Goal: Entertainment & Leisure: Consume media (video, audio)

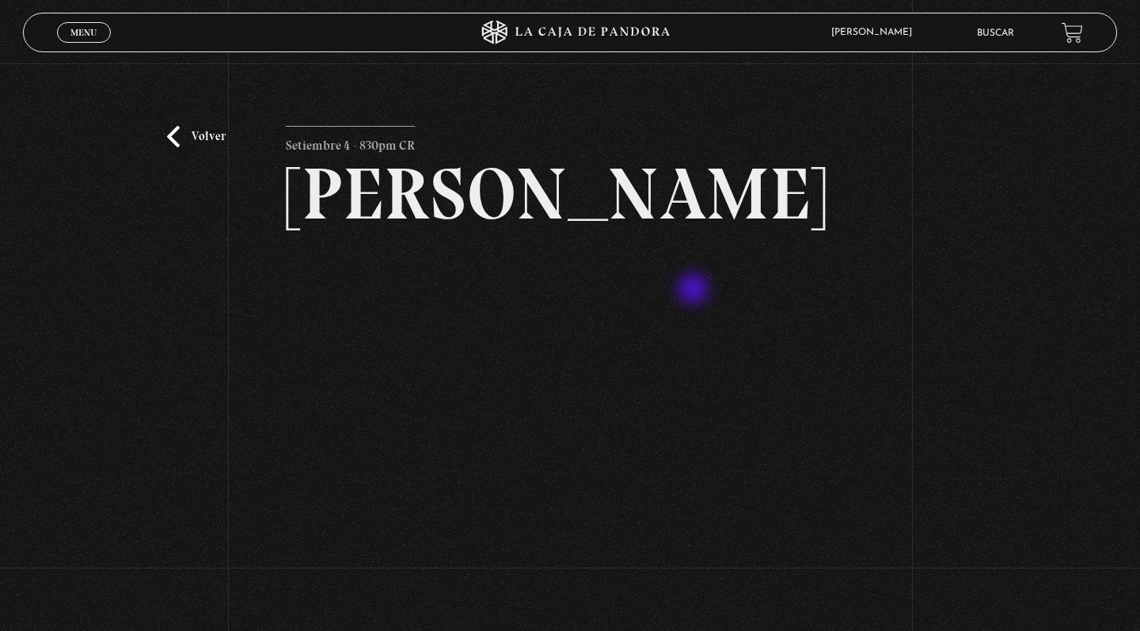
scroll to position [30, 0]
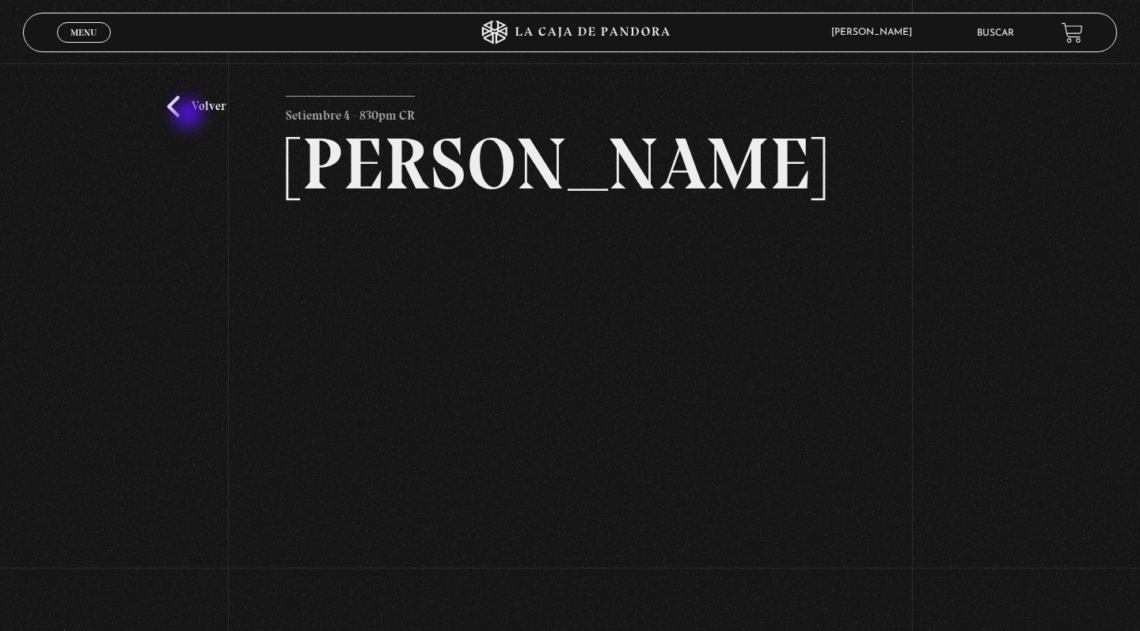
click at [190, 116] on link "Volver" at bounding box center [196, 106] width 59 height 21
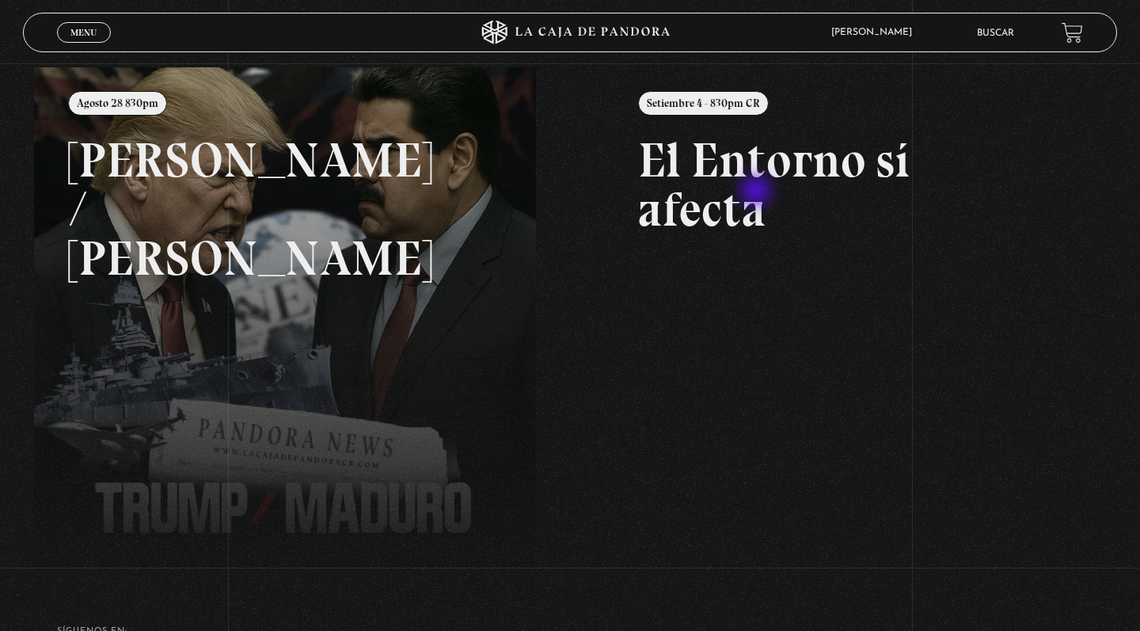
scroll to position [191, 0]
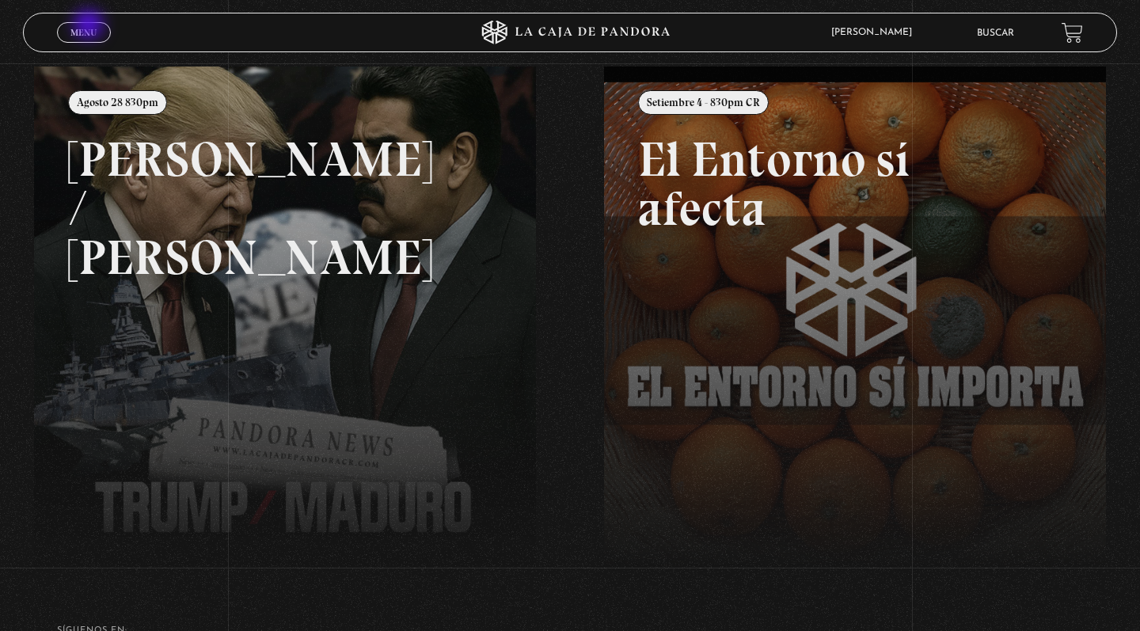
click at [90, 28] on span "Menu" at bounding box center [83, 33] width 26 height 10
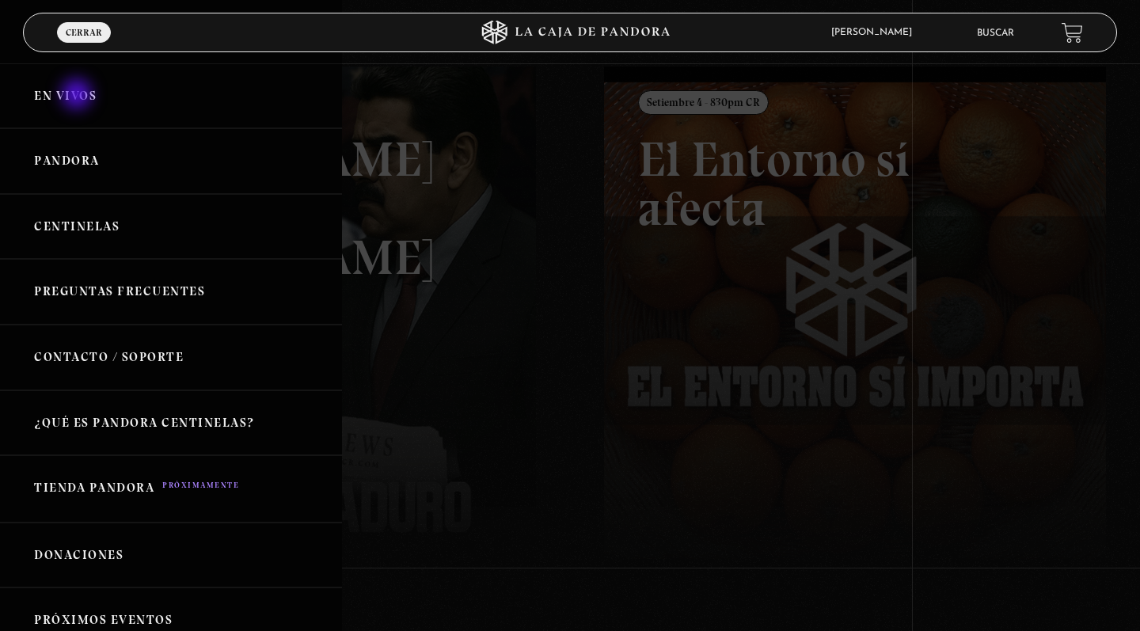
click at [78, 96] on link "En vivos" at bounding box center [171, 96] width 342 height 66
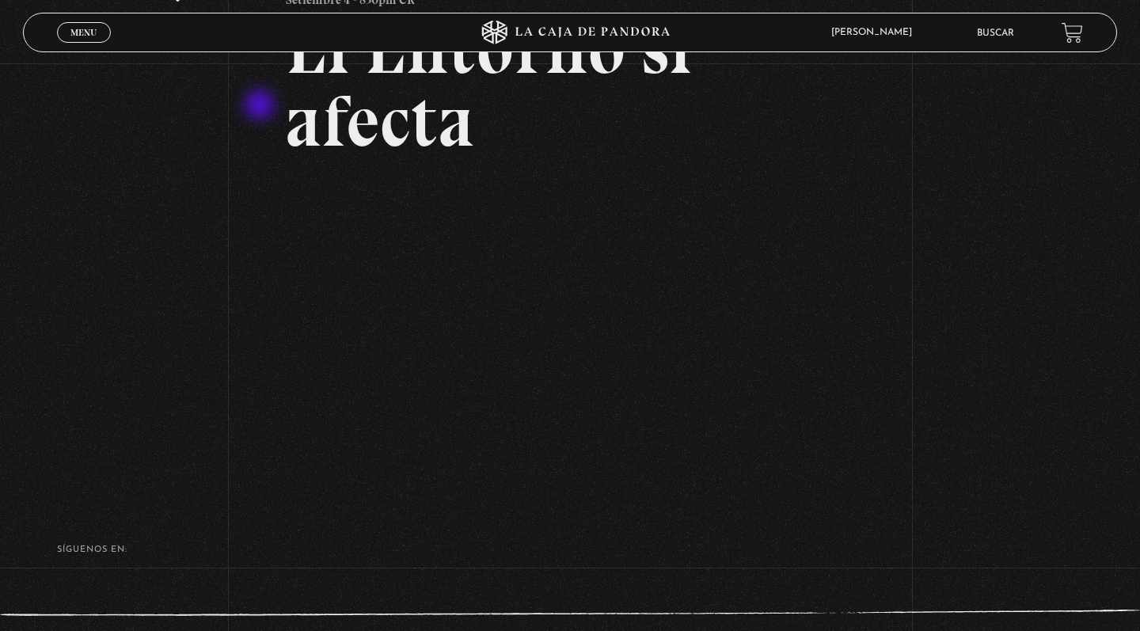
scroll to position [71, 0]
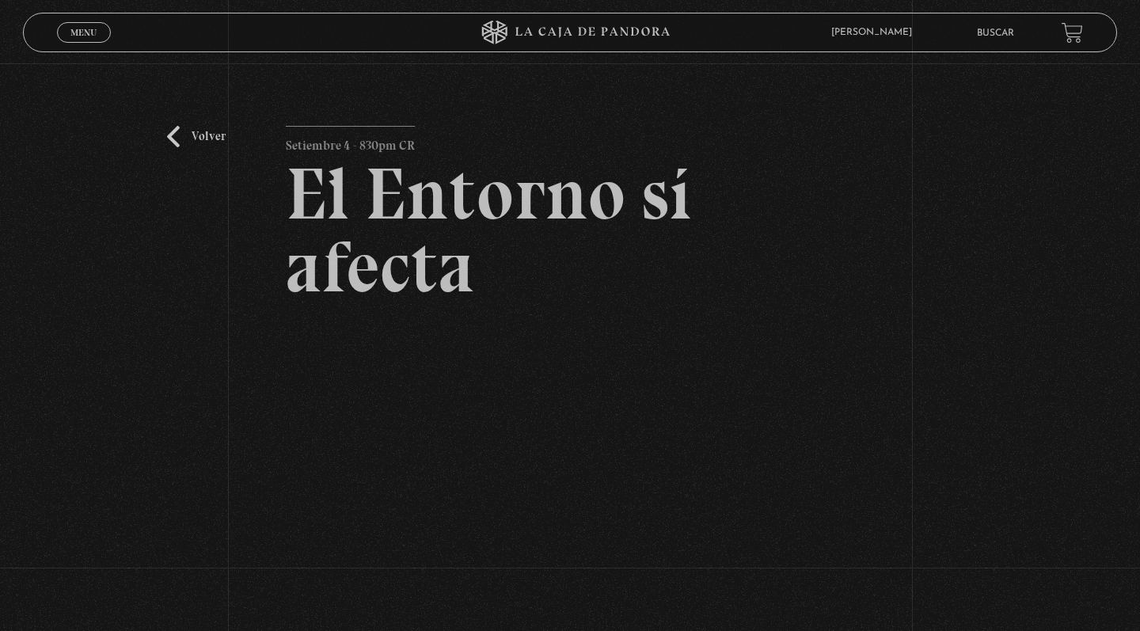
scroll to position [71, 0]
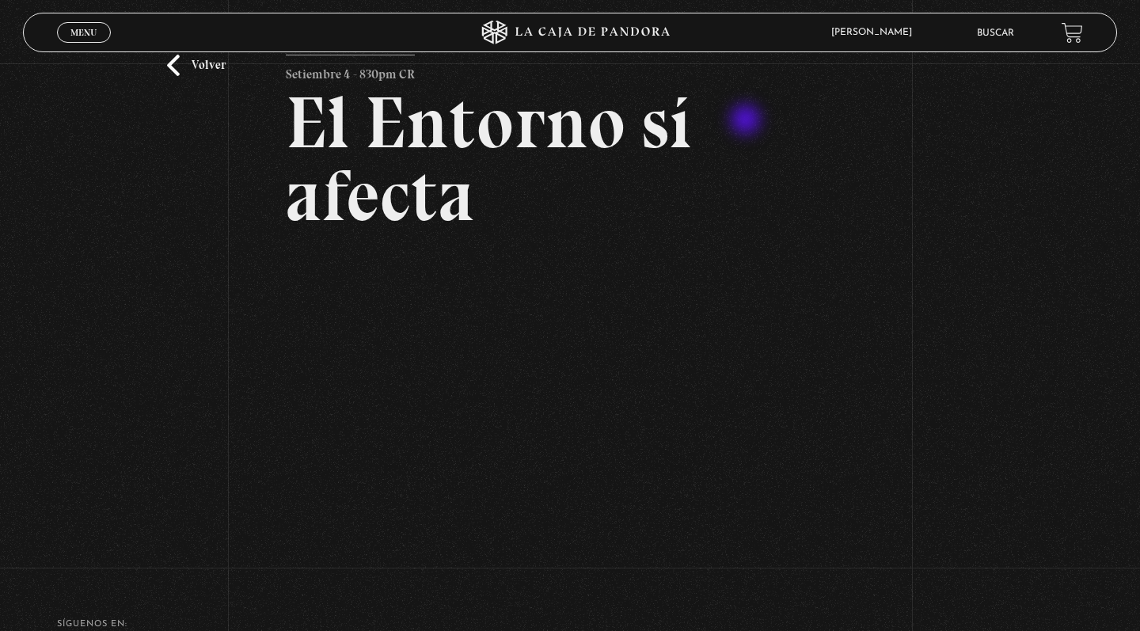
click at [747, 121] on h2 "El Entorno sí afecta" at bounding box center [570, 159] width 569 height 146
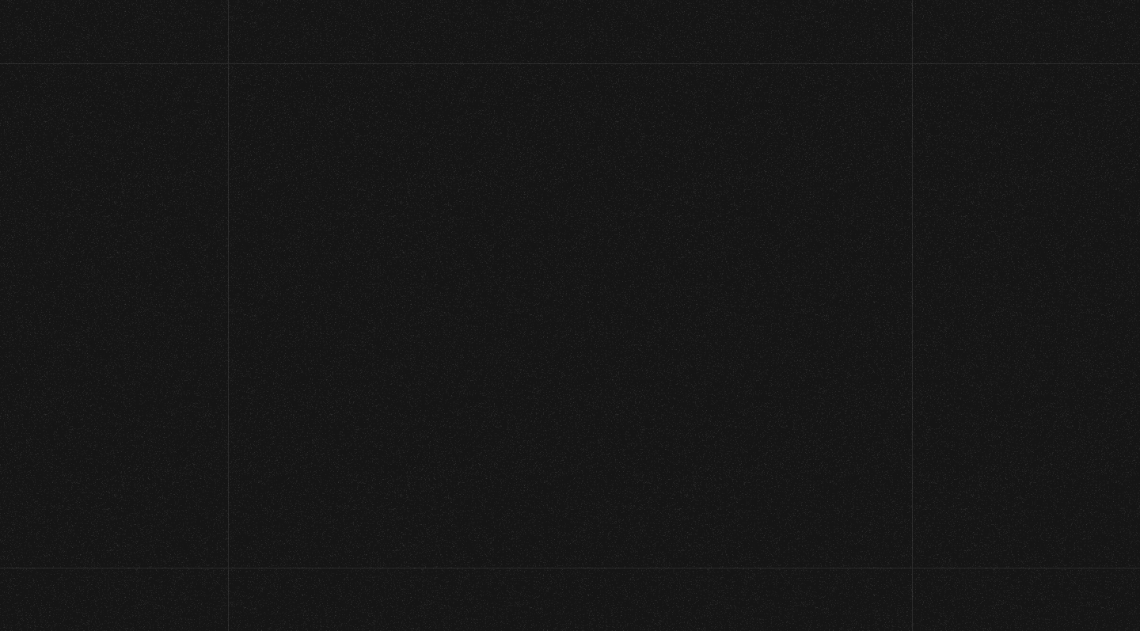
scroll to position [71, 0]
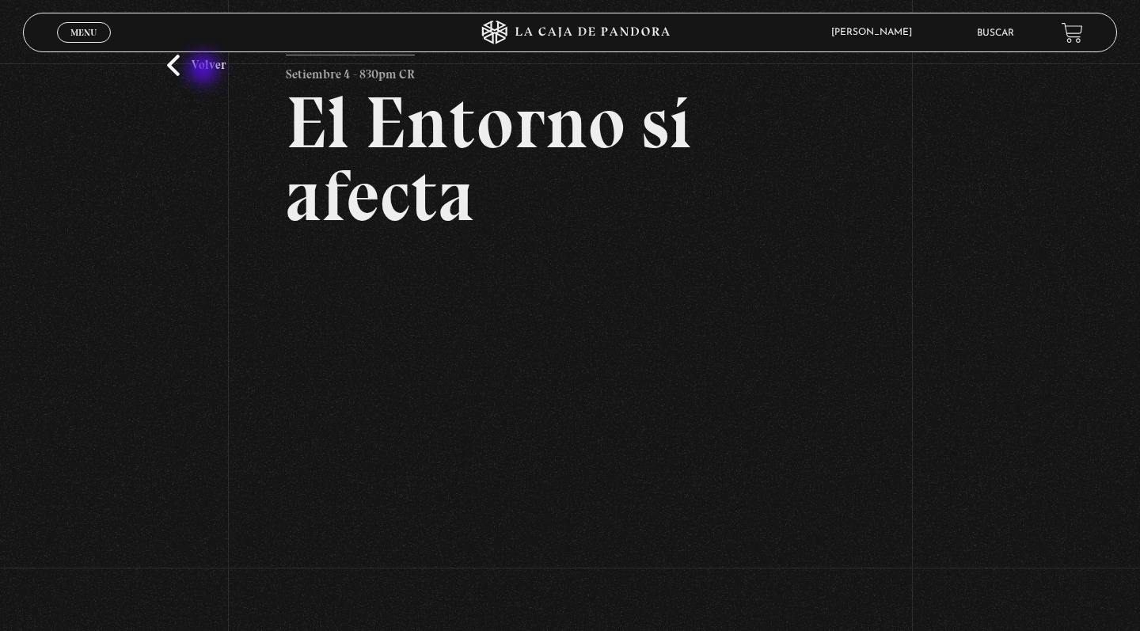
click at [205, 70] on link "Volver" at bounding box center [196, 65] width 59 height 21
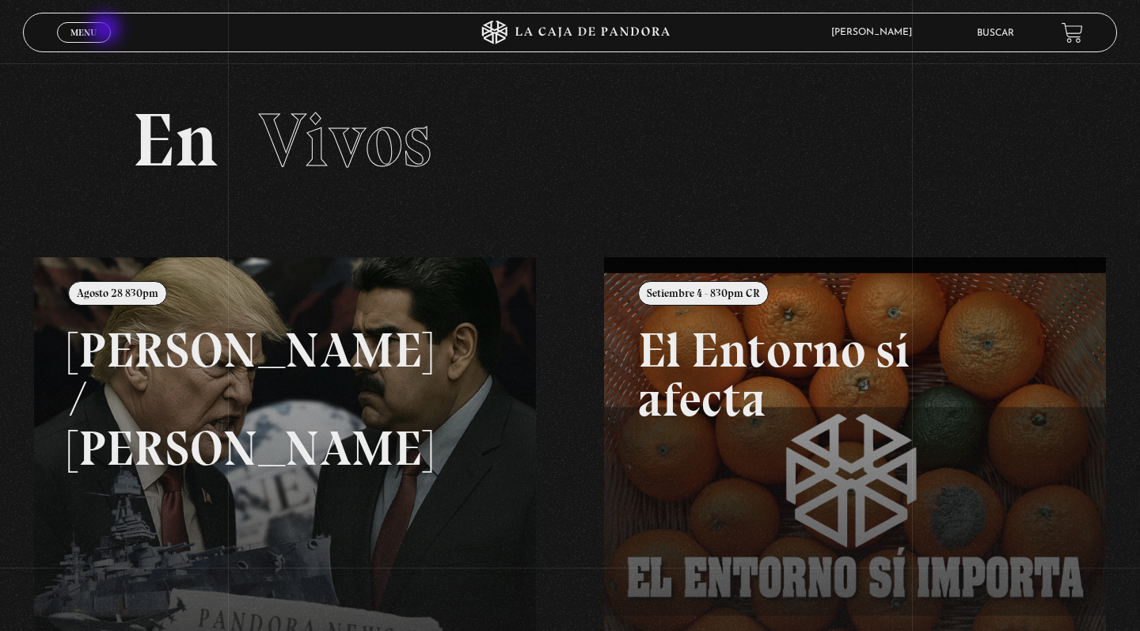
click at [107, 30] on link "Menu Cerrar" at bounding box center [84, 32] width 54 height 21
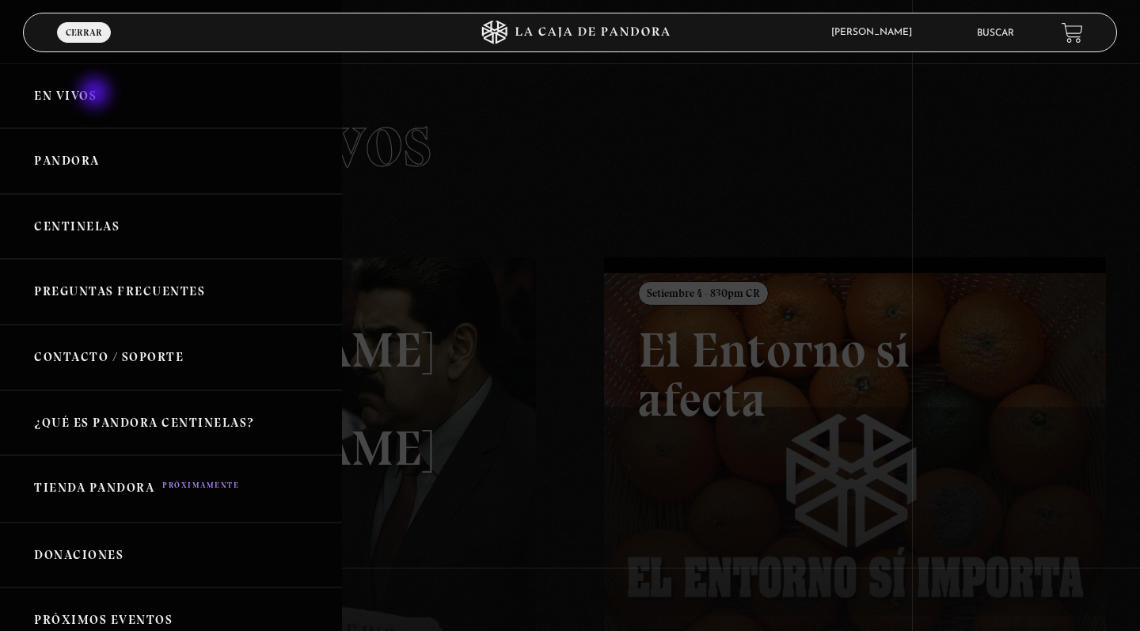
click at [97, 94] on link "En vivos" at bounding box center [171, 96] width 342 height 66
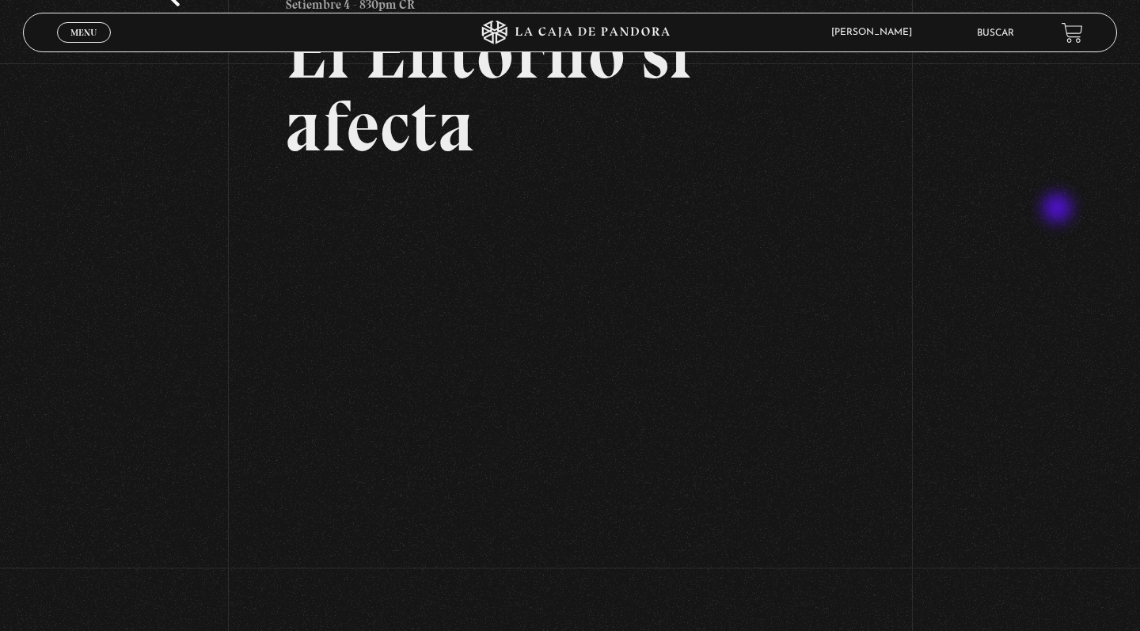
scroll to position [138, 0]
